Goal: Task Accomplishment & Management: Use online tool/utility

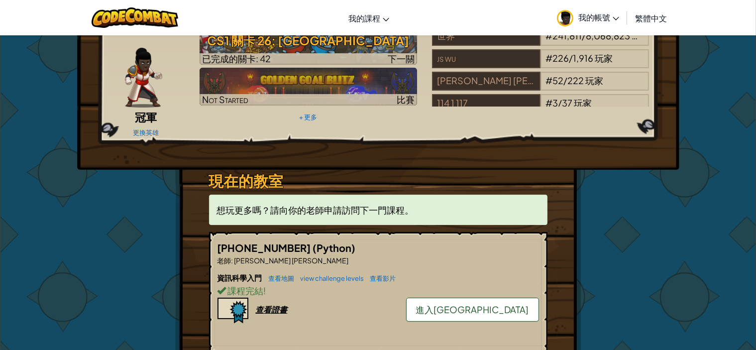
scroll to position [199, 0]
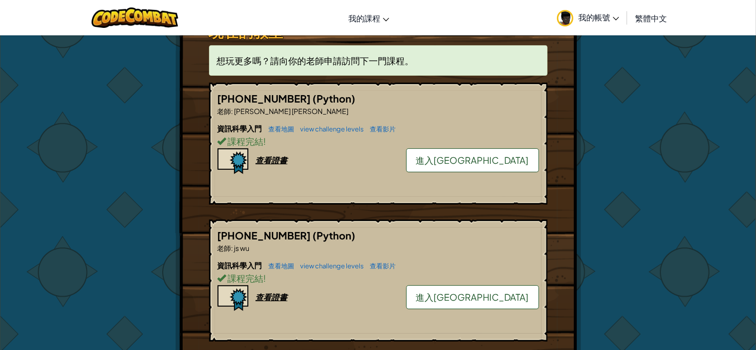
click at [506, 150] on link "進入[GEOGRAPHIC_DATA]" at bounding box center [472, 160] width 133 height 24
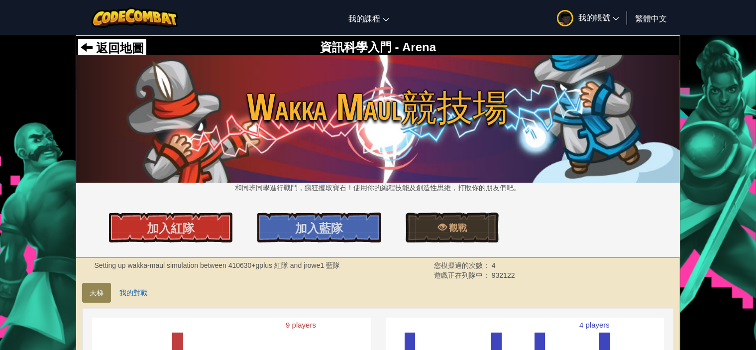
click at [242, 234] on div "加入紅隊 加入藍隊 觀戰" at bounding box center [378, 228] width 619 height 30
click at [221, 228] on link "加入紅隊" at bounding box center [171, 228] width 124 height 30
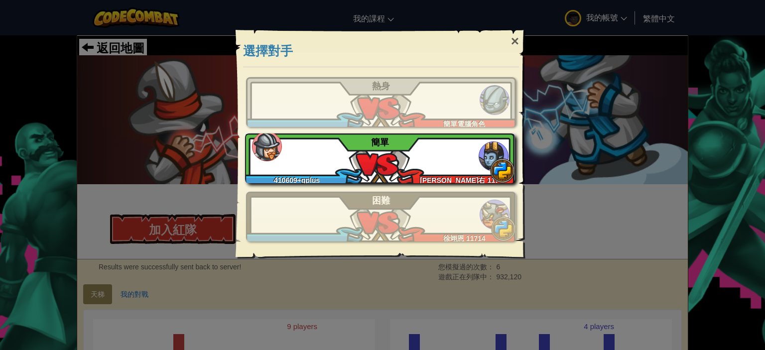
click at [333, 156] on div "410609+gplus 王淳右 11705 簡單" at bounding box center [380, 158] width 270 height 50
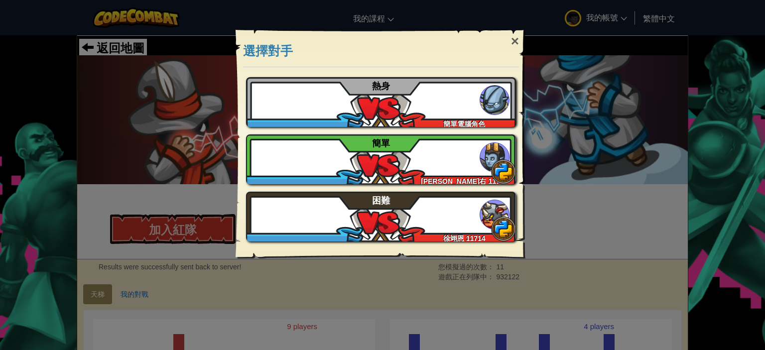
click at [619, 147] on div "× 選擇對手 教學 如果您尚未玩過，建議先嘗試教學 略過教學 410609+gplus 簡單電腦角色 熱身 410609+gplus 王淳右 11705 簡單…" at bounding box center [382, 175] width 765 height 350
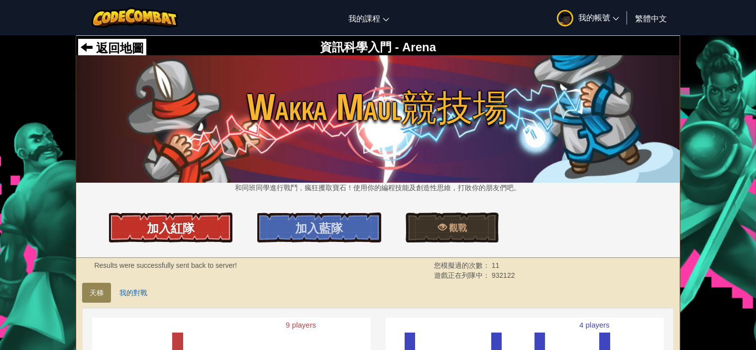
click at [188, 223] on span "加入紅隊" at bounding box center [171, 228] width 48 height 16
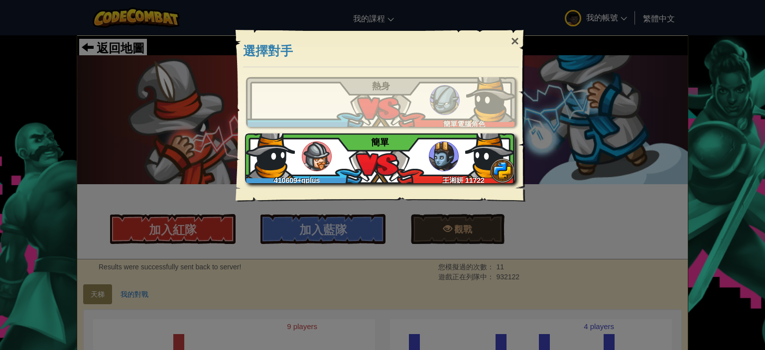
click at [468, 141] on img at bounding box center [490, 153] width 50 height 50
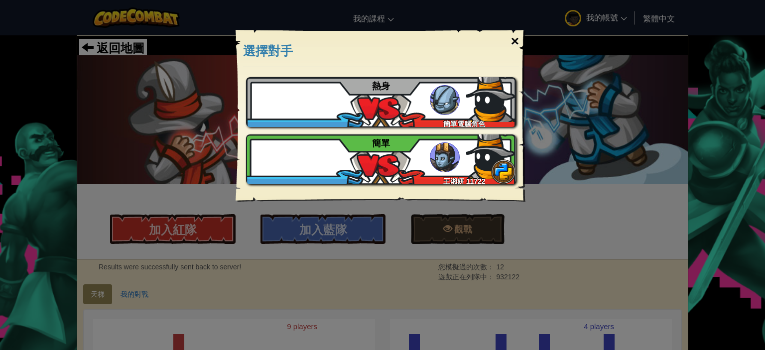
click at [515, 42] on div "×" at bounding box center [514, 41] width 23 height 29
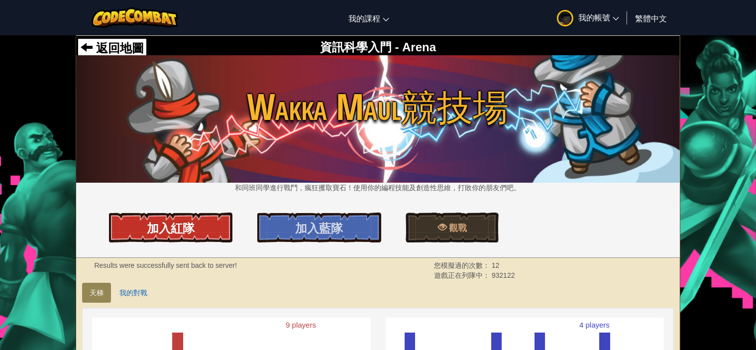
click at [224, 217] on link "加入紅隊" at bounding box center [171, 228] width 124 height 30
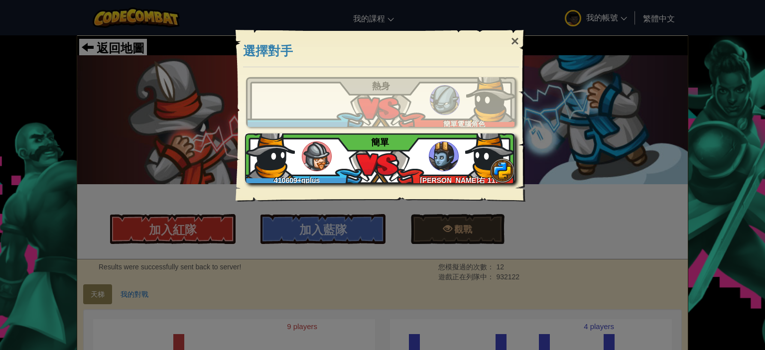
click at [380, 160] on div "410609+gplus 王淳右 11705 簡單" at bounding box center [380, 158] width 270 height 50
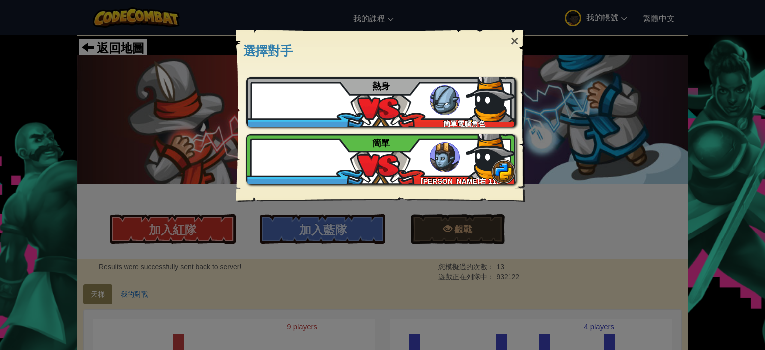
click at [524, 135] on div "教學 如果您尚未玩過，建議先嘗試教學 略過教學 410609+gplus 簡單電腦角色 熱身 410609+gplus 王淳右 11705 簡單" at bounding box center [381, 134] width 290 height 134
click at [520, 43] on div "×" at bounding box center [514, 41] width 23 height 29
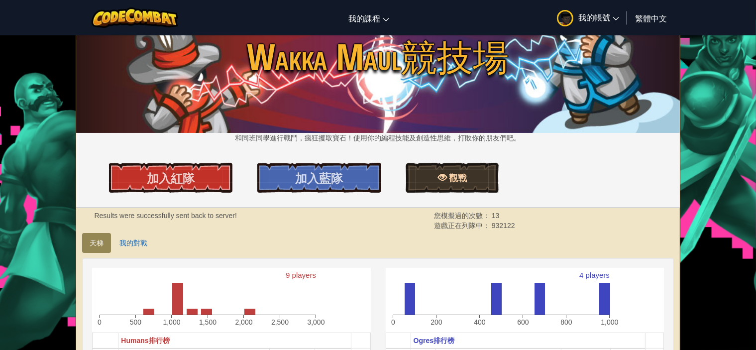
scroll to position [149, 0]
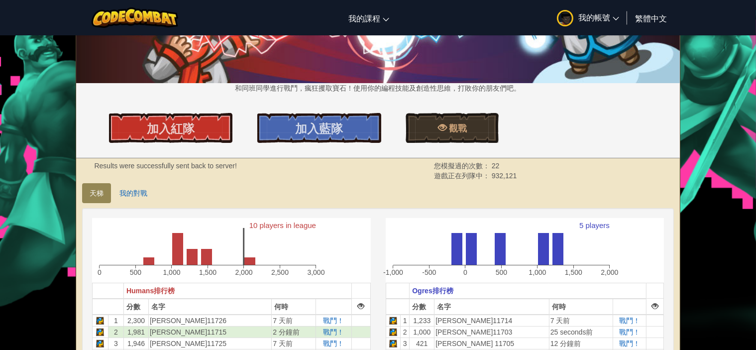
scroll to position [149, 0]
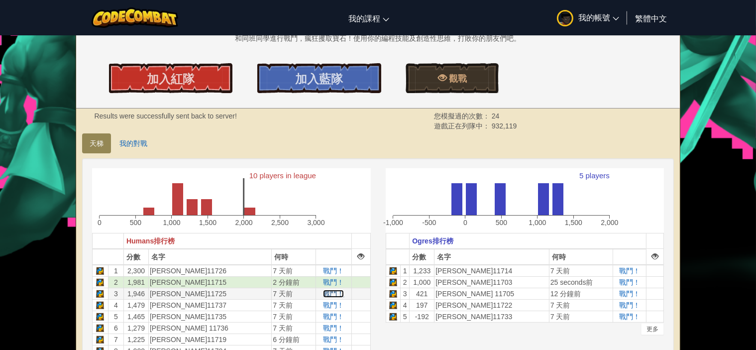
click at [327, 292] on span "戰鬥！" at bounding box center [333, 294] width 21 height 8
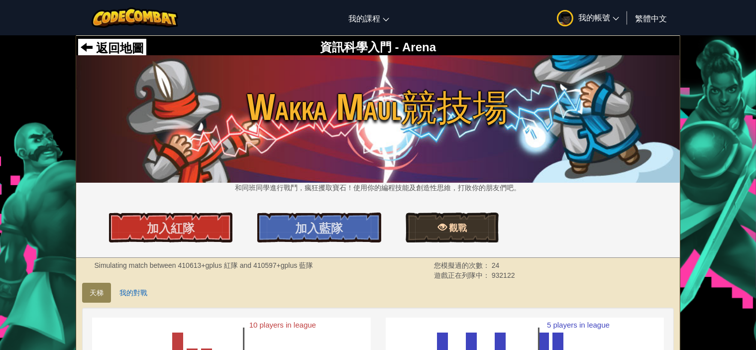
scroll to position [149, 0]
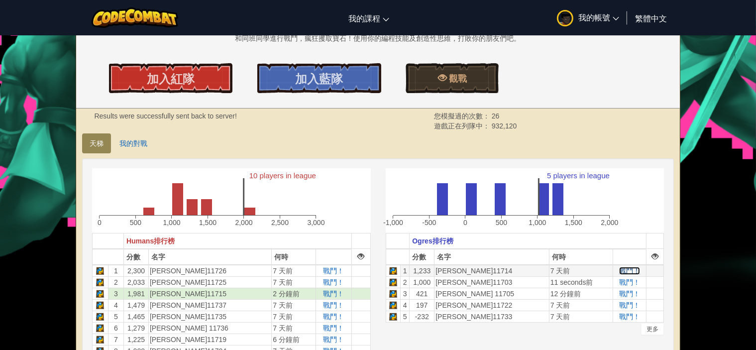
click at [625, 271] on span "戰鬥！" at bounding box center [629, 271] width 21 height 8
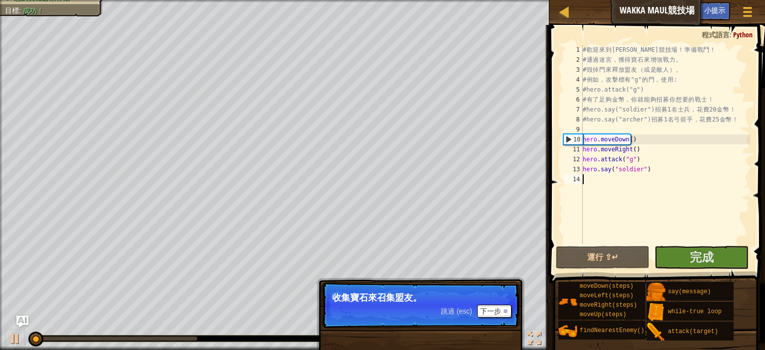
click at [702, 222] on div "# 歡 迎 來 到 Wakka Maul 競 技 場 ！ 準 備 戰 鬥 ！ # 通 過 迷 宮 ， 獲 得 寶 石 來 增 強 戰 力 。 # 毀 掉 門 …" at bounding box center [665, 154] width 169 height 219
click at [703, 244] on span at bounding box center [658, 140] width 224 height 288
click at [709, 250] on span "完成" at bounding box center [702, 257] width 24 height 16
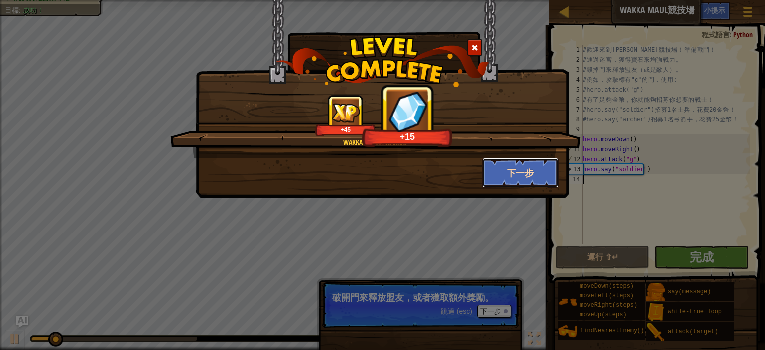
click at [522, 173] on button "下一步" at bounding box center [520, 173] width 77 height 30
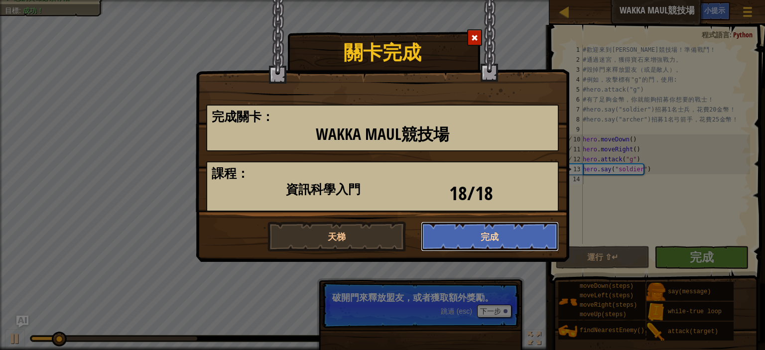
click at [512, 229] on button "完成" at bounding box center [490, 237] width 138 height 30
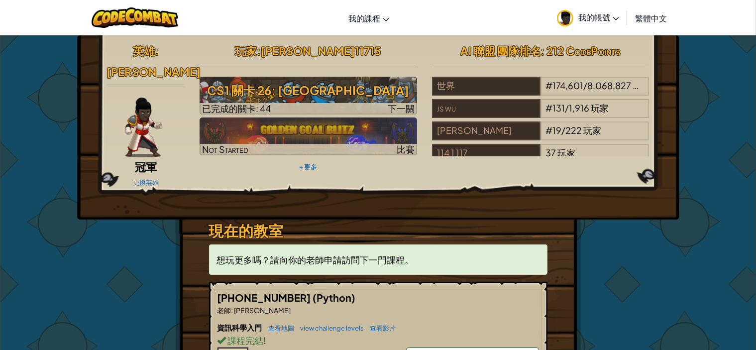
scroll to position [50, 0]
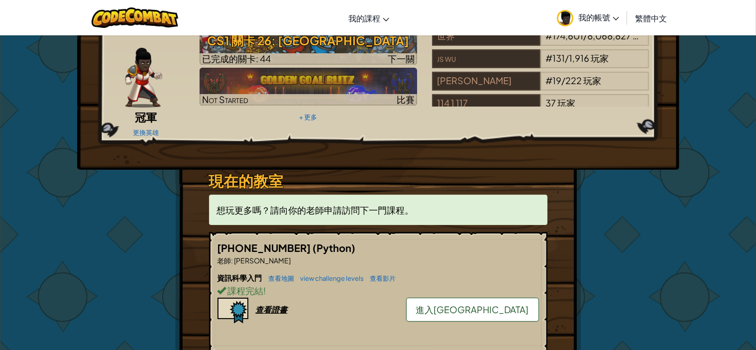
click at [491, 304] on span "進入競技場" at bounding box center [472, 309] width 113 height 11
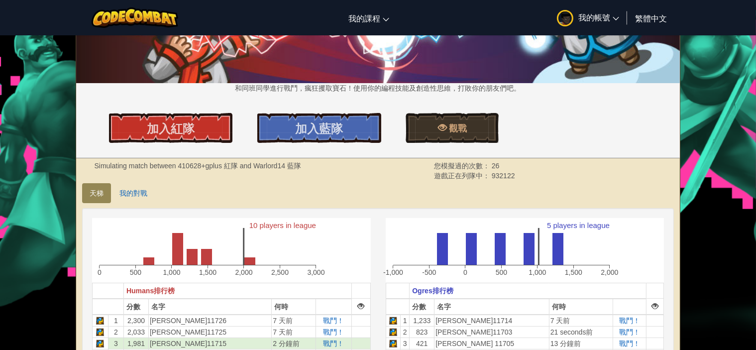
scroll to position [149, 0]
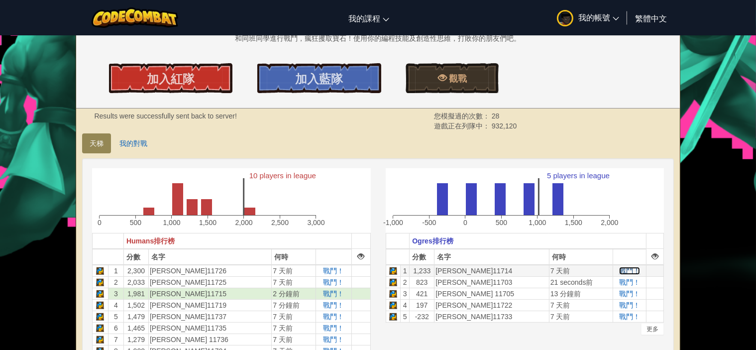
click at [622, 271] on span "戰鬥！" at bounding box center [629, 271] width 21 height 8
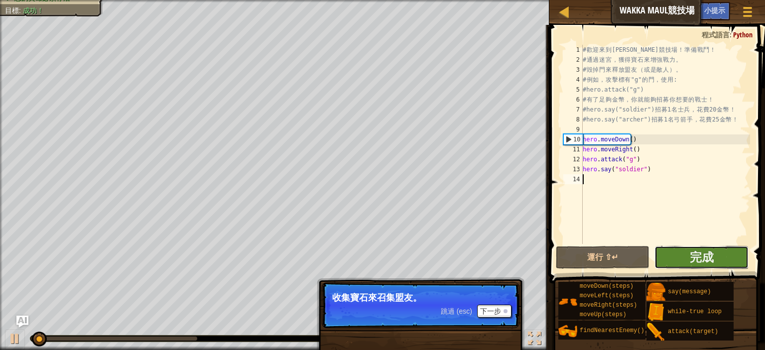
click at [682, 255] on button "完成" at bounding box center [701, 257] width 94 height 23
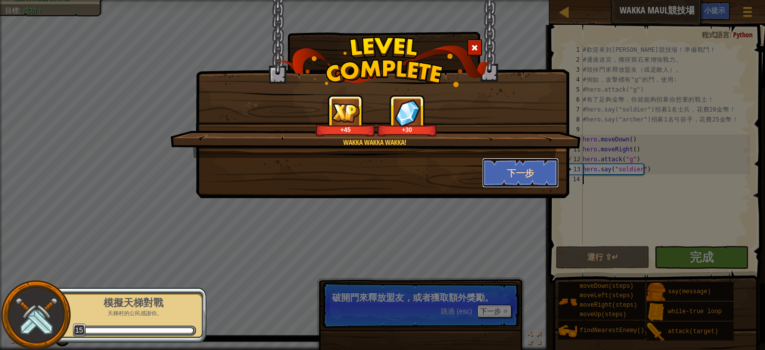
click at [530, 173] on button "下一步" at bounding box center [520, 173] width 77 height 30
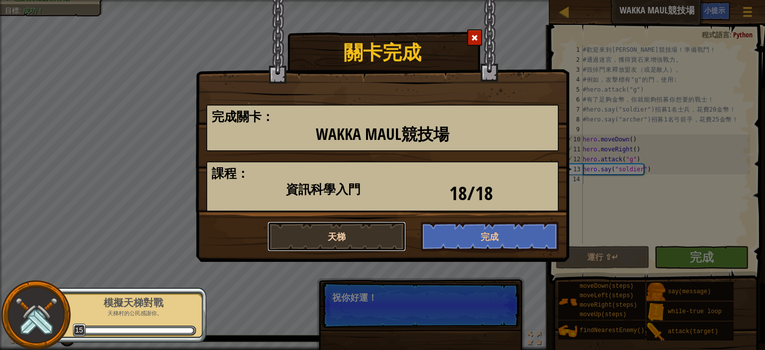
click at [357, 235] on button "天梯" at bounding box center [336, 237] width 138 height 30
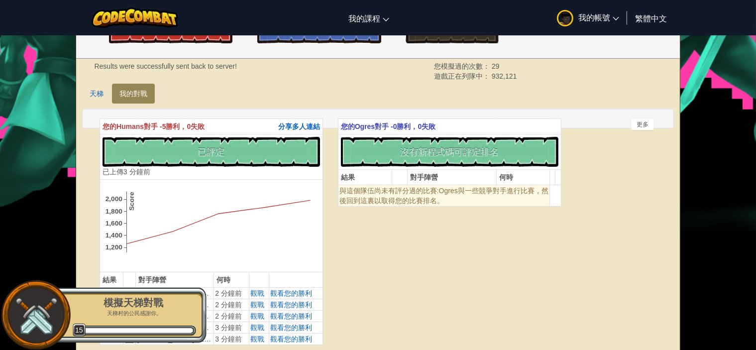
scroll to position [149, 0]
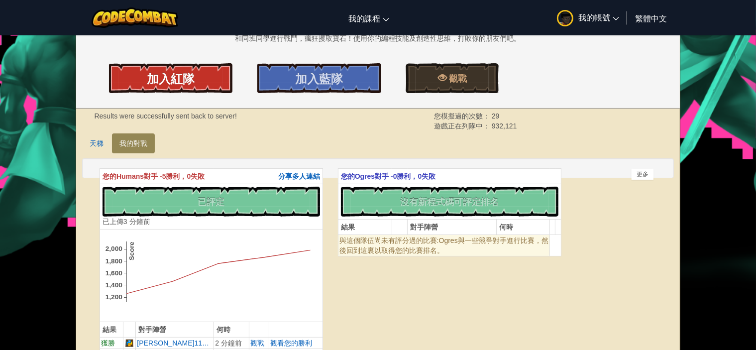
click at [191, 89] on link "加入紅隊" at bounding box center [171, 78] width 124 height 30
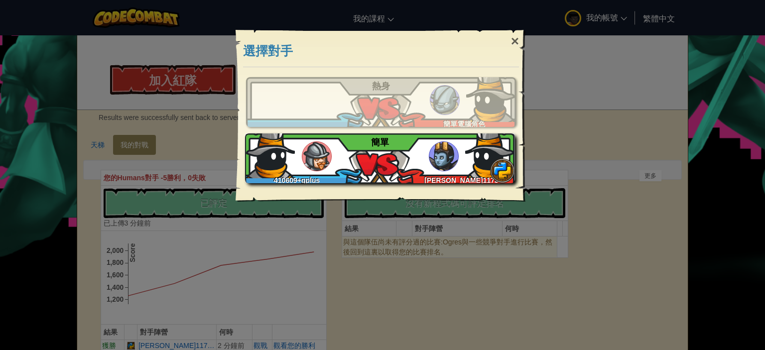
click at [427, 170] on div "410609+gplus 陳德芬 11733 簡單" at bounding box center [380, 158] width 270 height 50
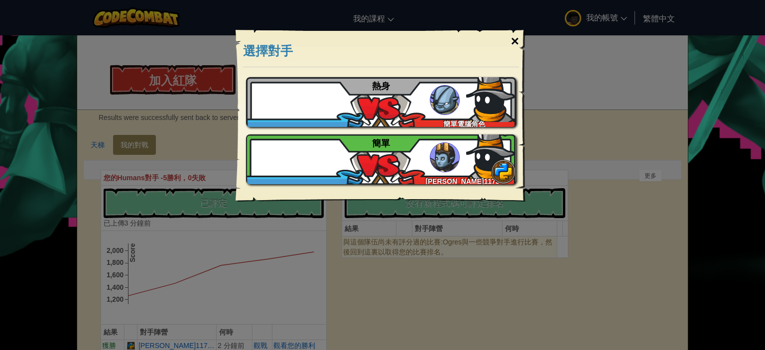
click at [512, 38] on div "×" at bounding box center [514, 41] width 23 height 29
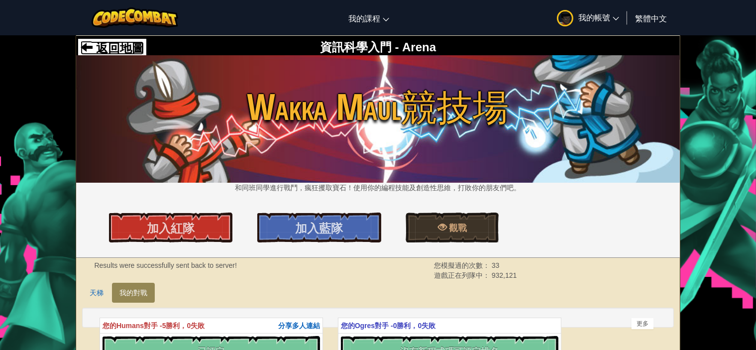
click at [119, 47] on span "返回地圖" at bounding box center [118, 47] width 51 height 13
select select "zh-HANT"
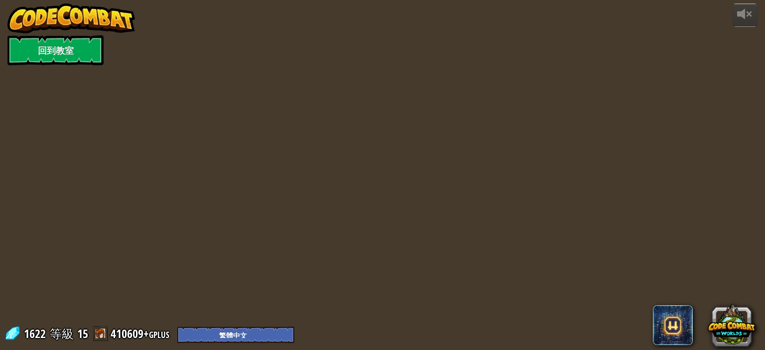
select select "zh-HANT"
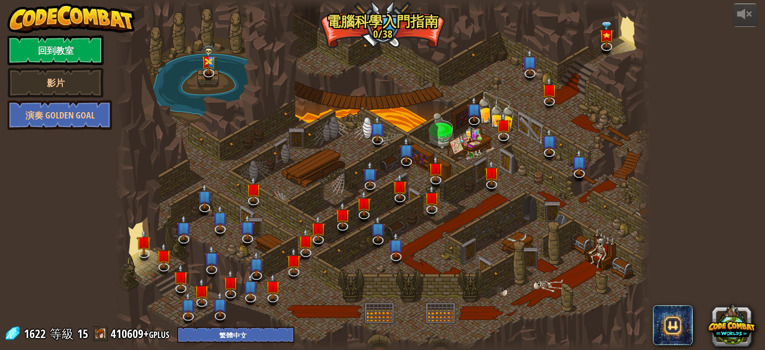
select select "zh-HANT"
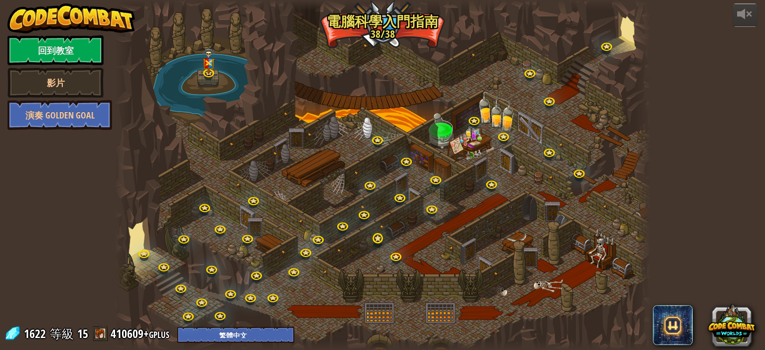
select select "zh-HANT"
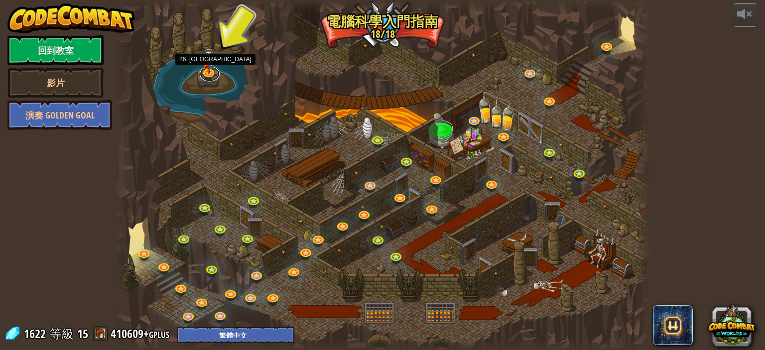
click at [216, 78] on div "25. Kithgard之門 逃離 Kithgard 地牢，不要讓守衛抓到你。 進入關卡 26. Wakka Maul競技場 26. Wakka Maul競技…" at bounding box center [383, 175] width 536 height 350
click at [208, 75] on link at bounding box center [210, 72] width 20 height 20
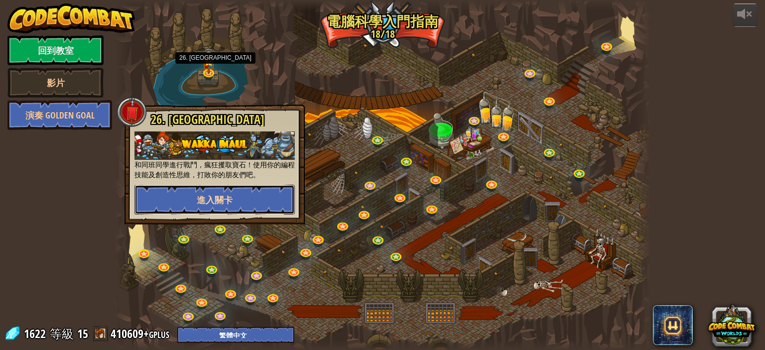
click at [247, 195] on button "進入關卡" at bounding box center [214, 200] width 160 height 30
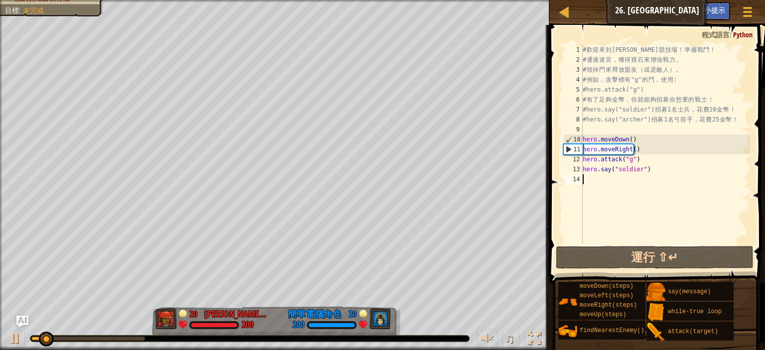
select select "zh-HANT"
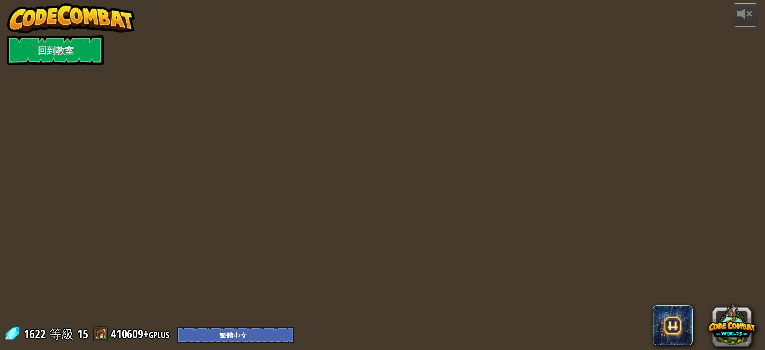
select select "zh-HANT"
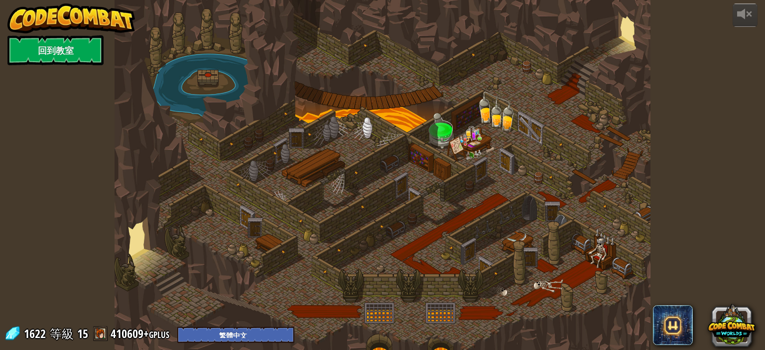
select select "zh-HANT"
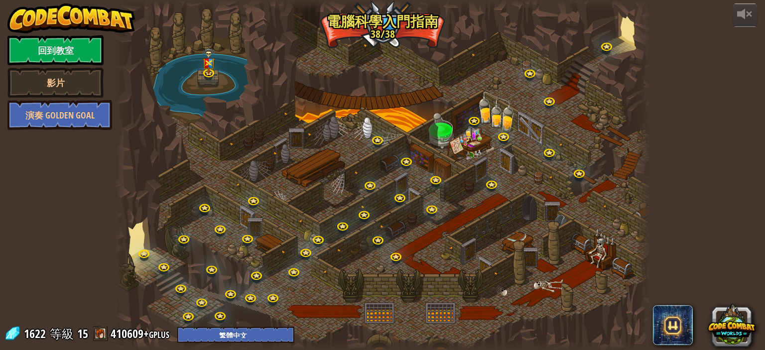
select select "zh-HANT"
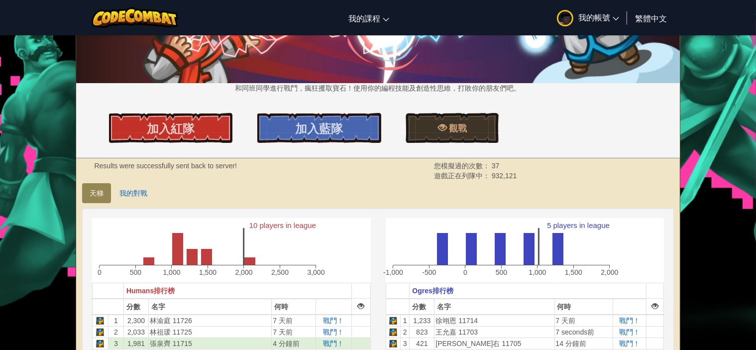
scroll to position [199, 0]
